Goal: Navigation & Orientation: Find specific page/section

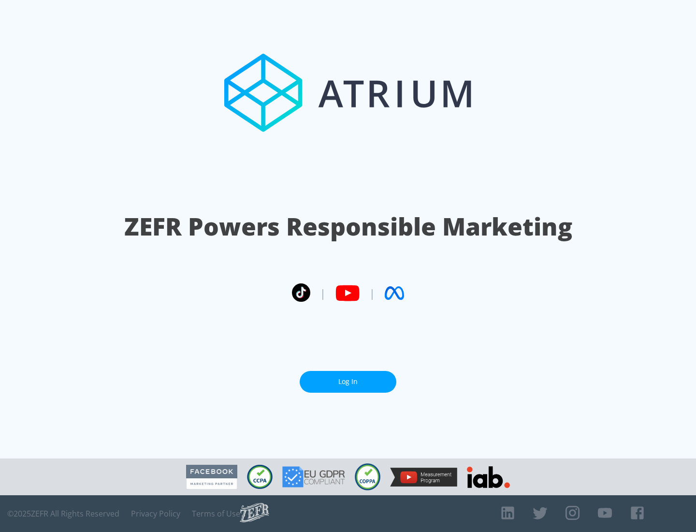
click at [348, 381] on link "Log In" at bounding box center [348, 382] width 97 height 22
